Goal: Transaction & Acquisition: Download file/media

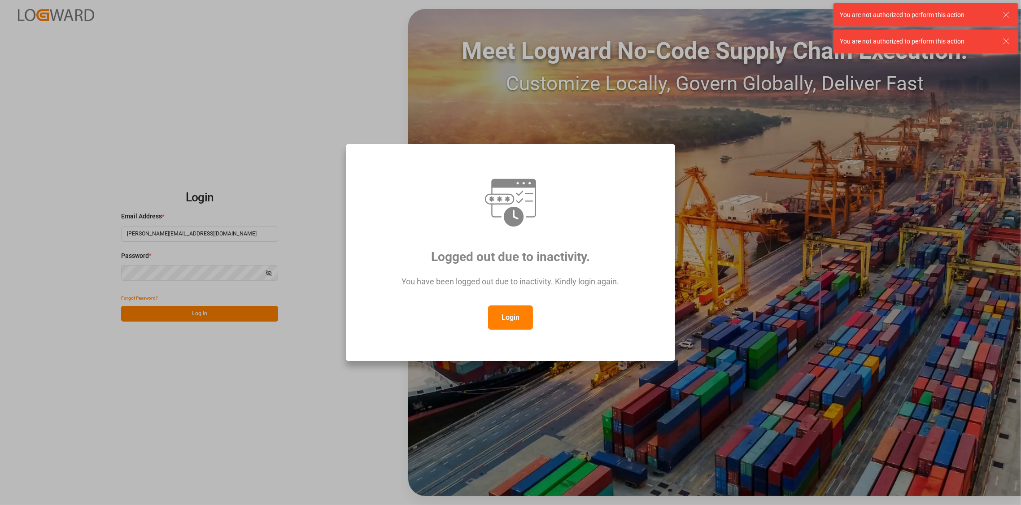
click at [518, 322] on button "Login" at bounding box center [510, 318] width 45 height 24
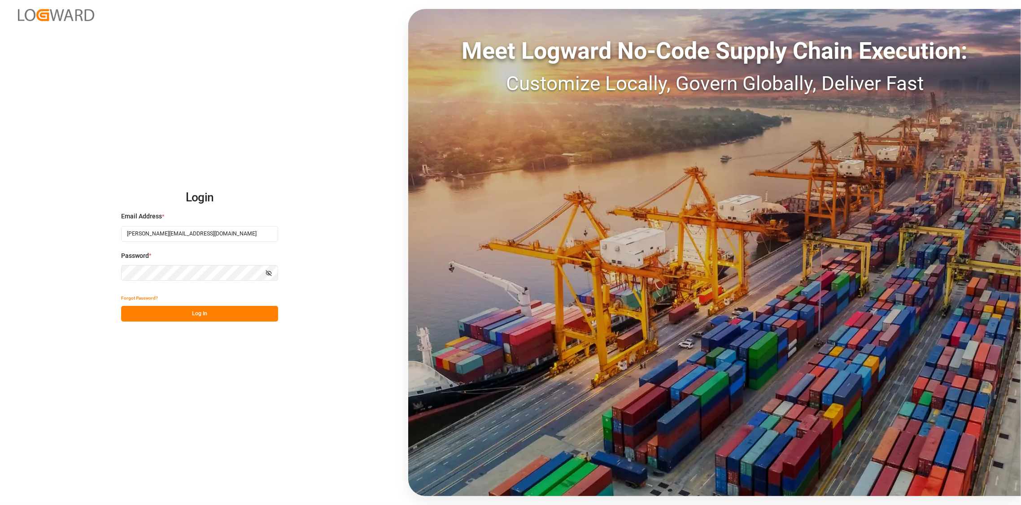
click at [198, 315] on button "Log In" at bounding box center [199, 314] width 157 height 16
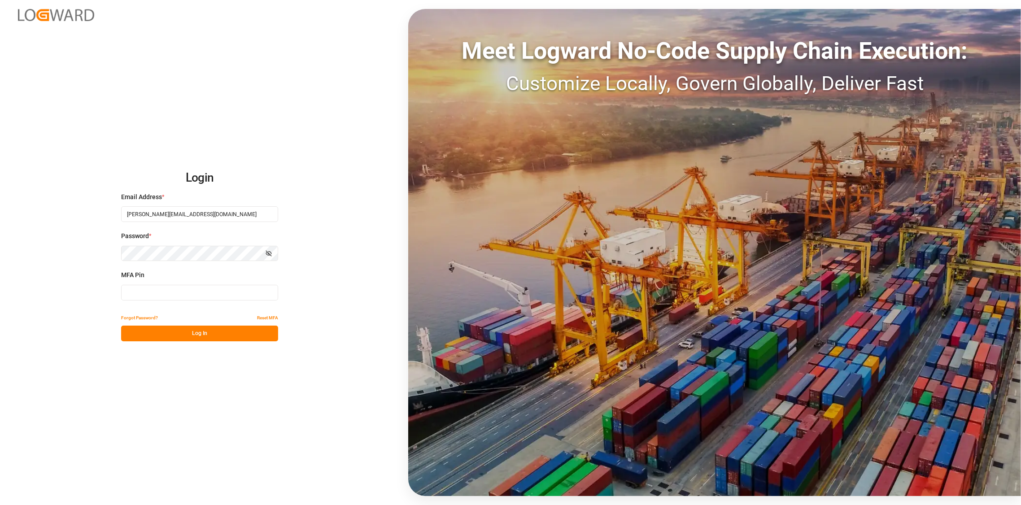
click at [205, 295] on input at bounding box center [199, 293] width 157 height 16
type input "3"
type input "652579"
click at [195, 340] on button "Log In" at bounding box center [199, 334] width 157 height 16
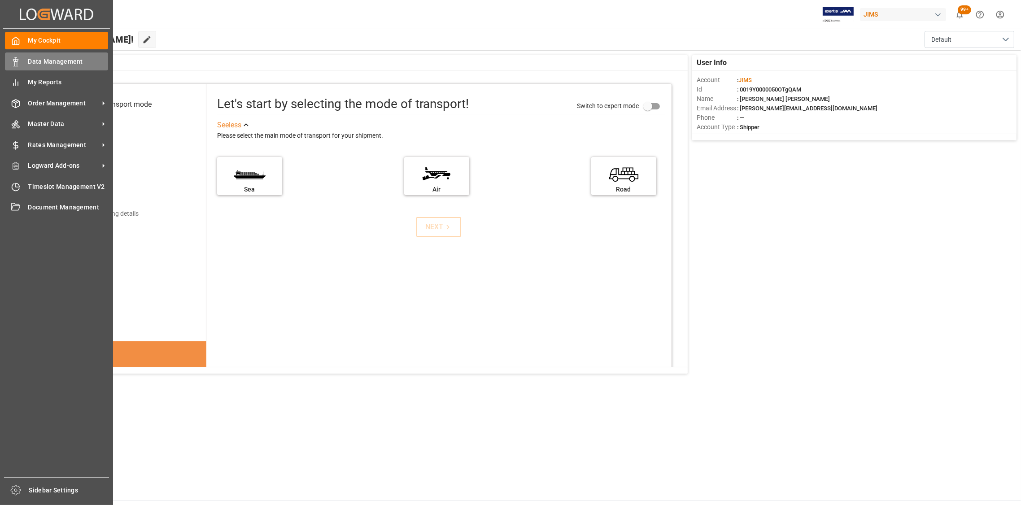
click at [42, 63] on span "Data Management" at bounding box center [68, 61] width 80 height 9
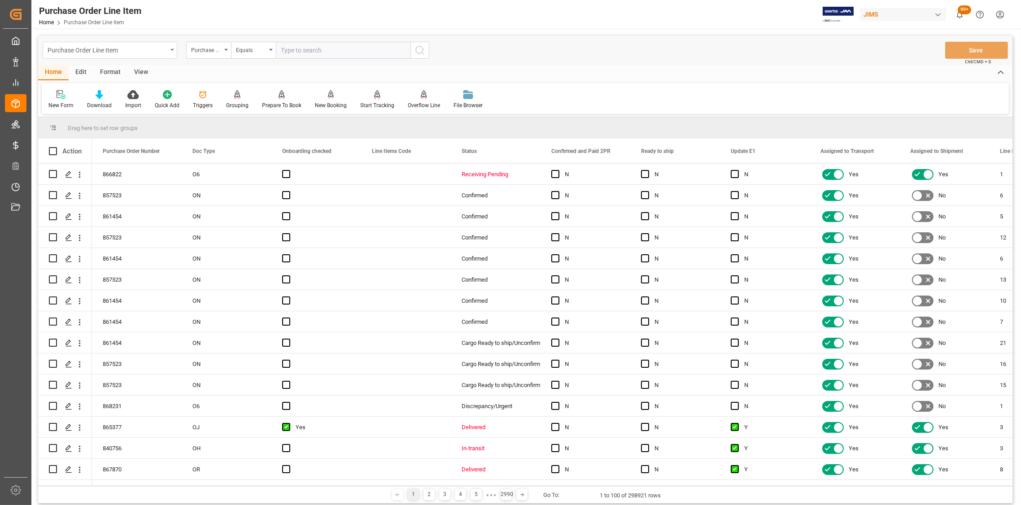
click at [171, 46] on div "Purchase Order Line Item" at bounding box center [110, 50] width 135 height 17
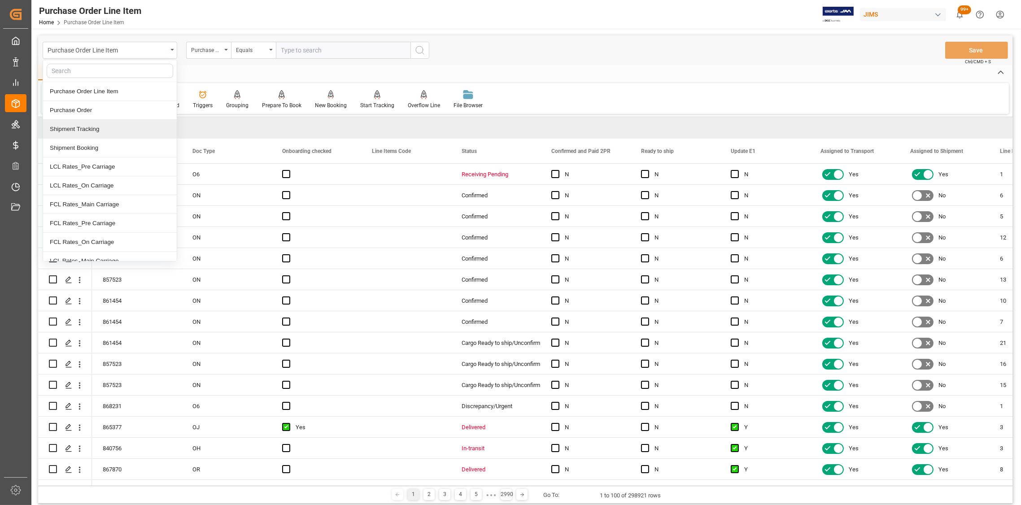
click at [81, 122] on div "Shipment Tracking" at bounding box center [110, 129] width 134 height 19
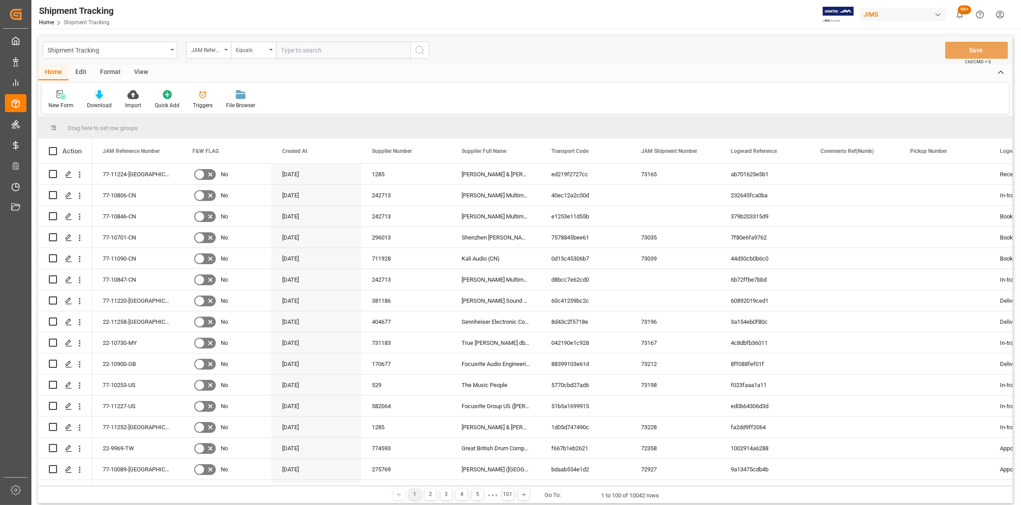
click at [96, 99] on icon at bounding box center [100, 94] width 8 height 9
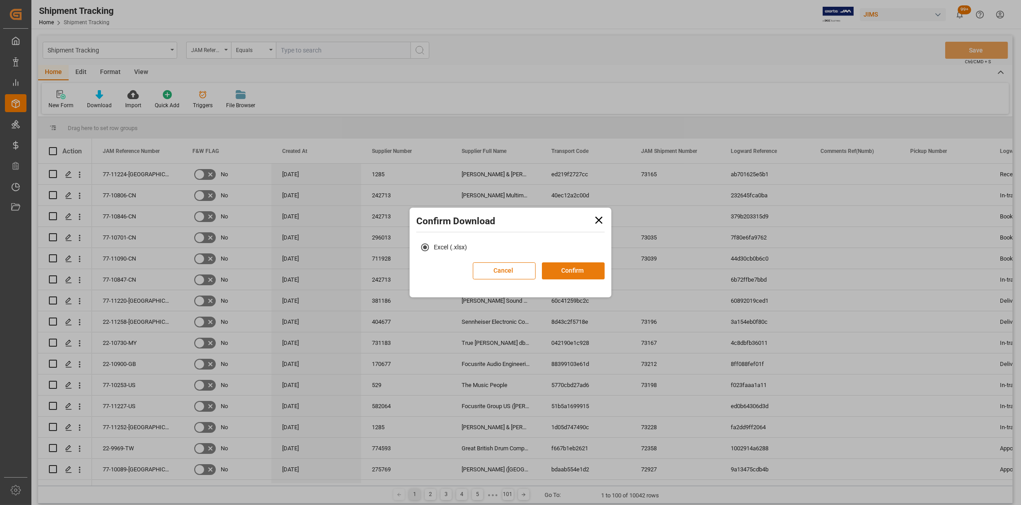
click at [564, 273] on button "Confirm" at bounding box center [573, 270] width 63 height 17
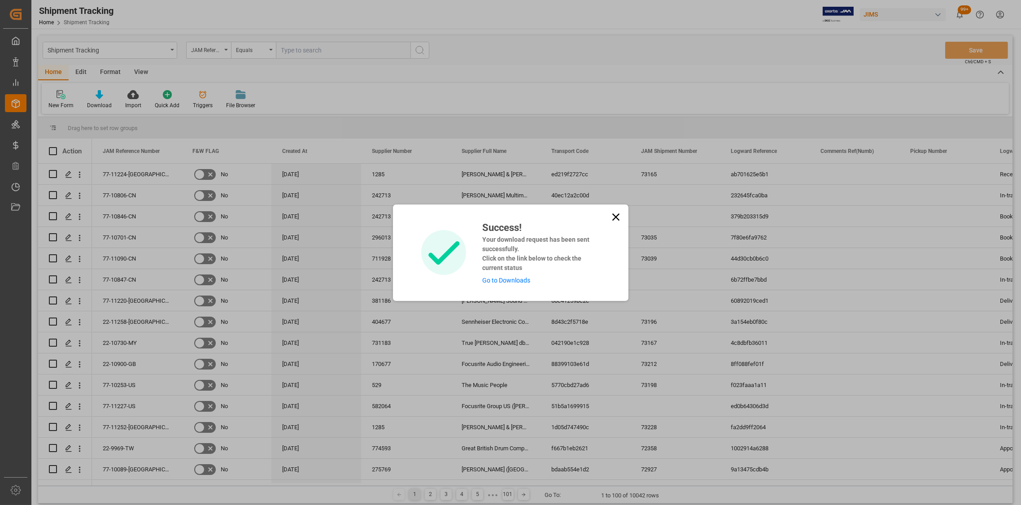
click at [517, 283] on link "Go to Downloads" at bounding box center [506, 280] width 48 height 7
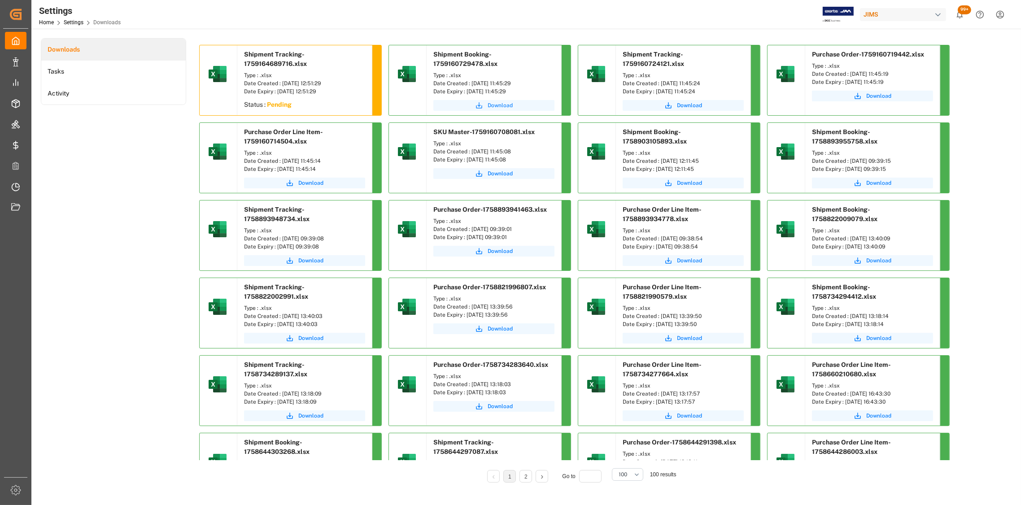
click at [499, 105] on span "Download" at bounding box center [500, 105] width 25 height 8
click at [687, 101] on span "Download" at bounding box center [689, 105] width 25 height 8
click at [1003, 105] on div "Downloads Tasks Activity Shipment Tracking-1759164689716.xlsx Type : .xlsx Date…" at bounding box center [525, 266] width 969 height 457
click at [885, 95] on span "Download" at bounding box center [878, 96] width 25 height 8
click at [310, 183] on span "Download" at bounding box center [310, 183] width 25 height 8
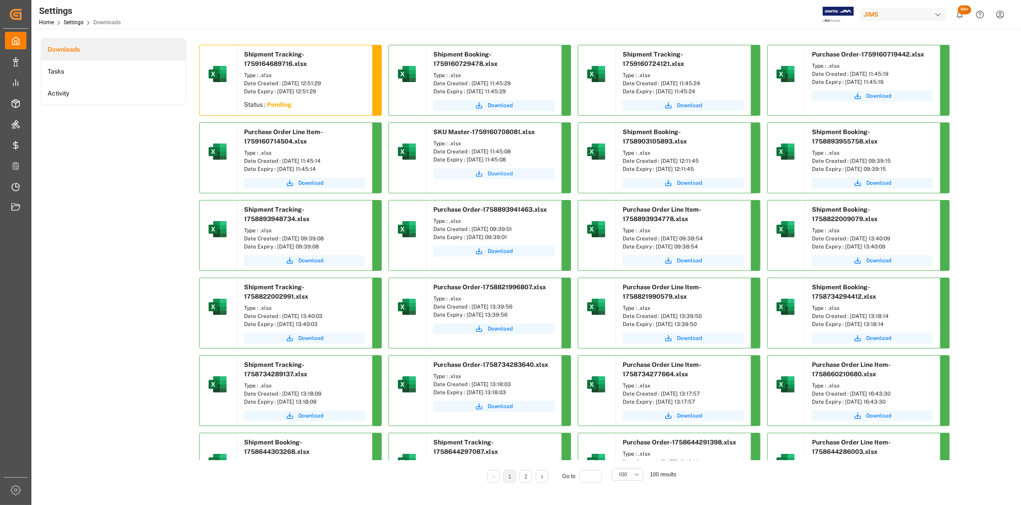
click at [502, 175] on span "Download" at bounding box center [500, 174] width 25 height 8
